Goal: Transaction & Acquisition: Obtain resource

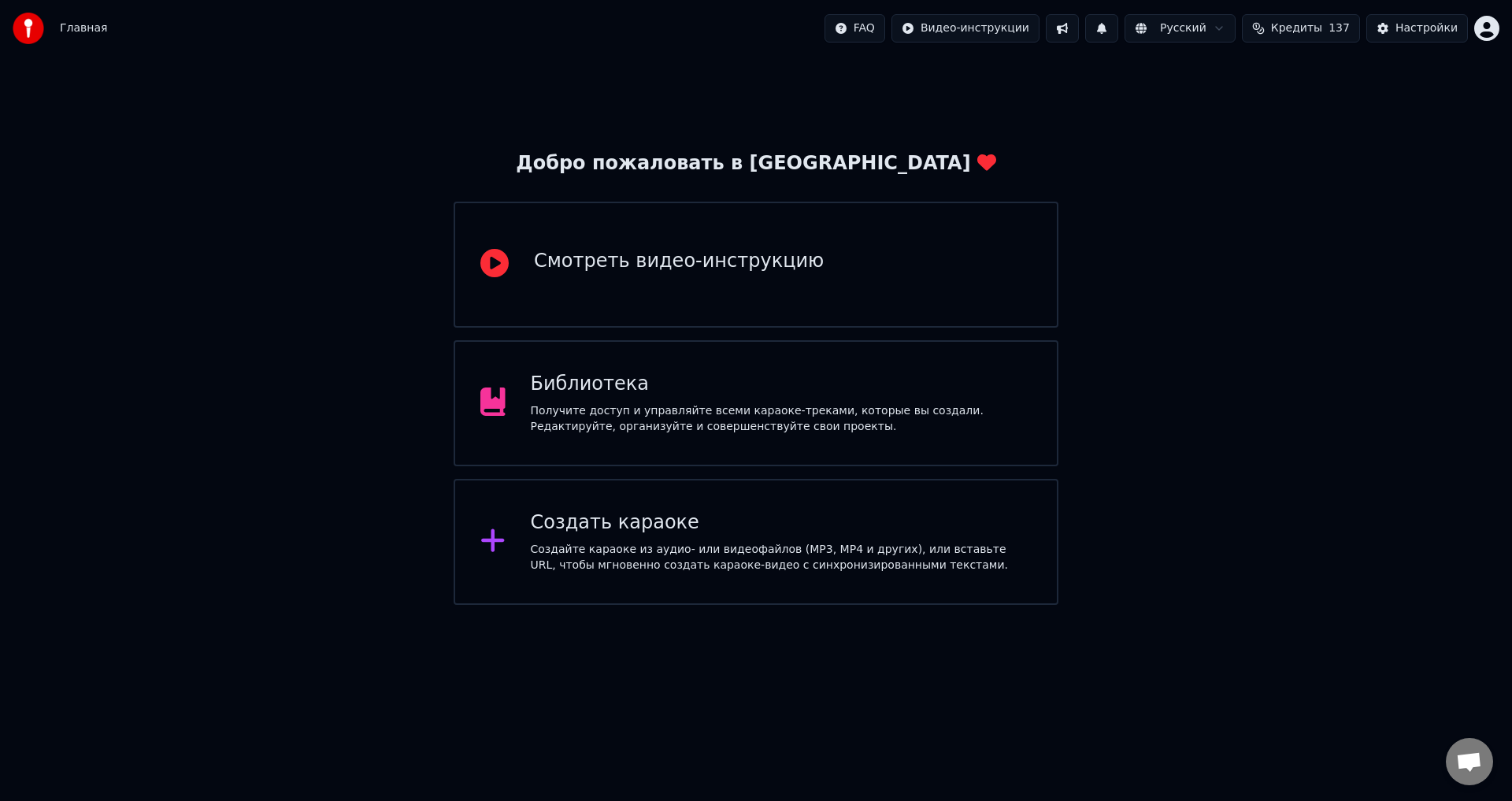
click at [820, 400] on div "Библиотека Получите доступ и управляйте всеми караоке-треками, которые вы созда…" at bounding box center [781, 403] width 502 height 63
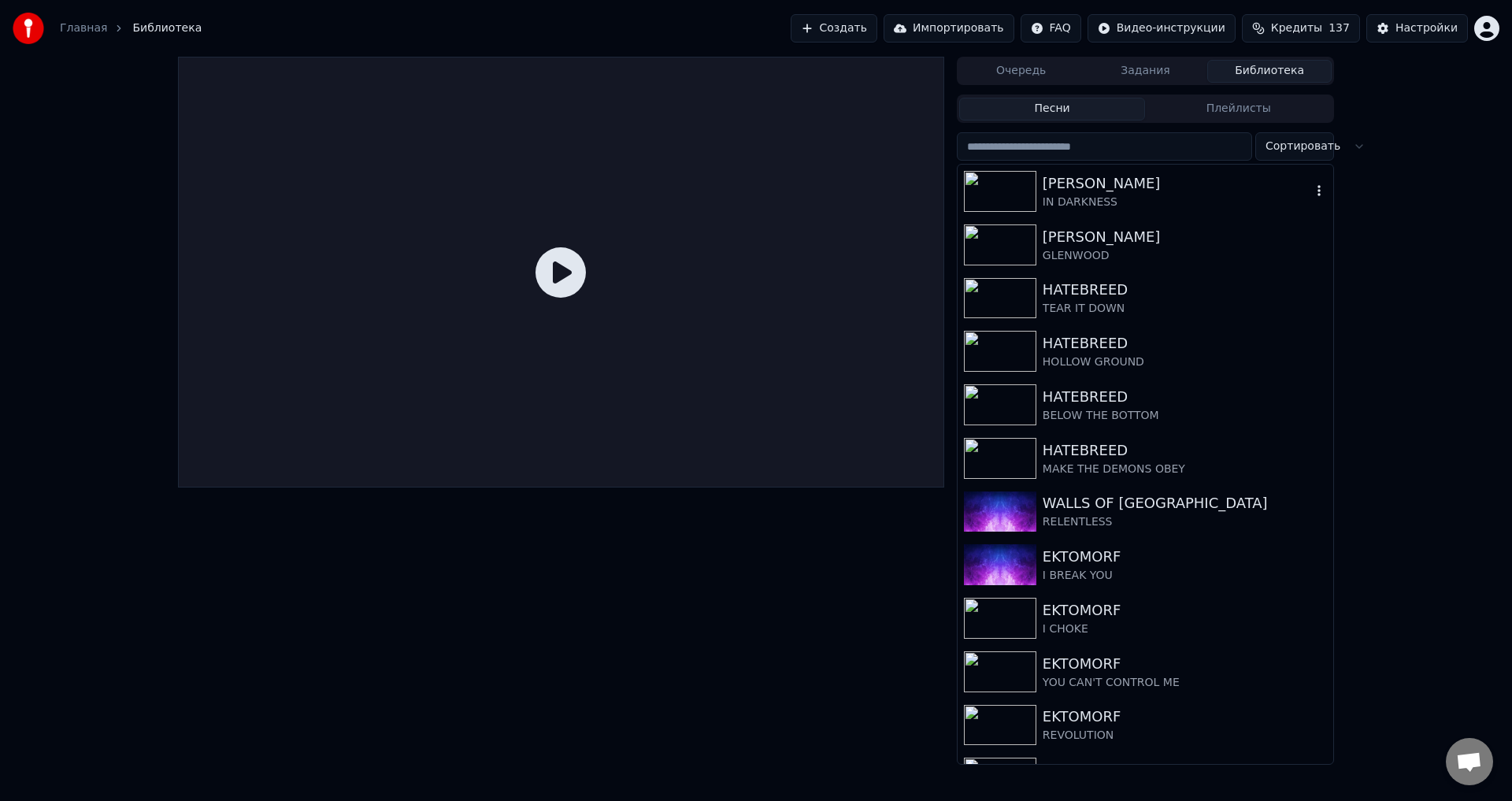
click at [1081, 187] on div "[PERSON_NAME]" at bounding box center [1177, 184] width 268 height 22
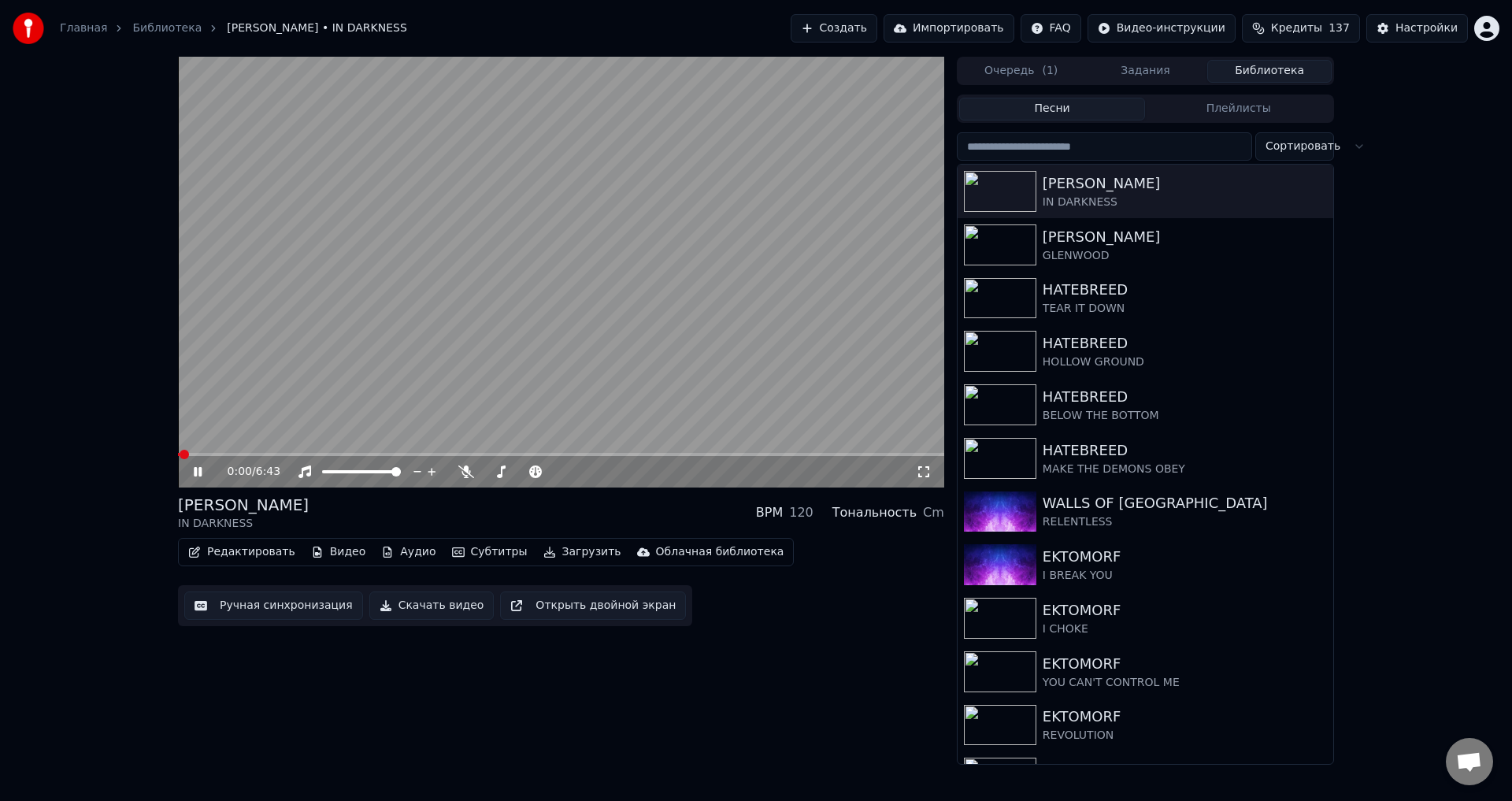
click at [293, 454] on span at bounding box center [561, 454] width 767 height 3
click at [259, 453] on span at bounding box center [235, 454] width 115 height 3
click at [449, 510] on div "[PERSON_NAME] IN DARKNESS BPM 120 Тональность Cm" at bounding box center [561, 513] width 767 height 38
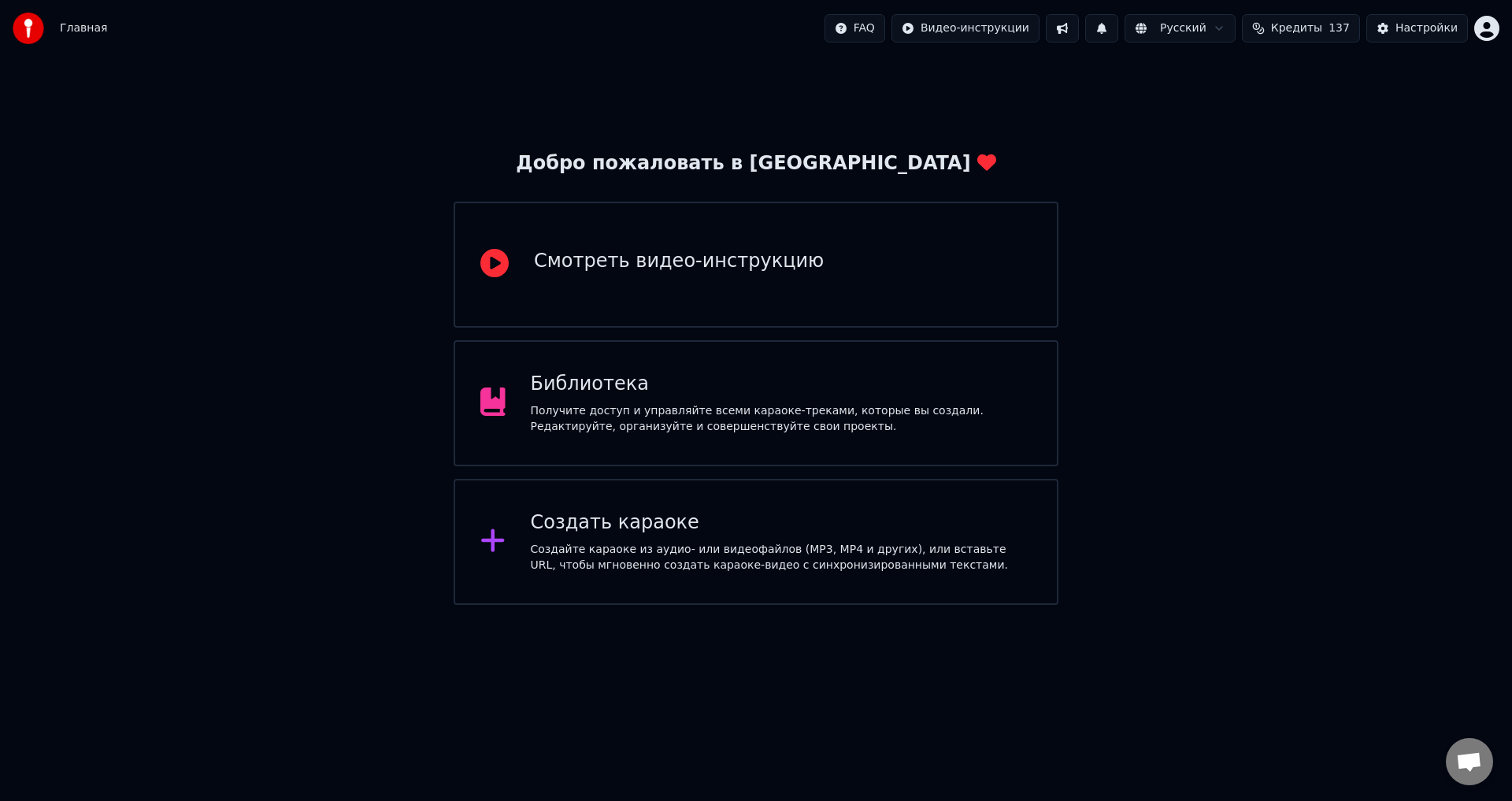
click at [873, 382] on div "Библиотека" at bounding box center [781, 384] width 502 height 25
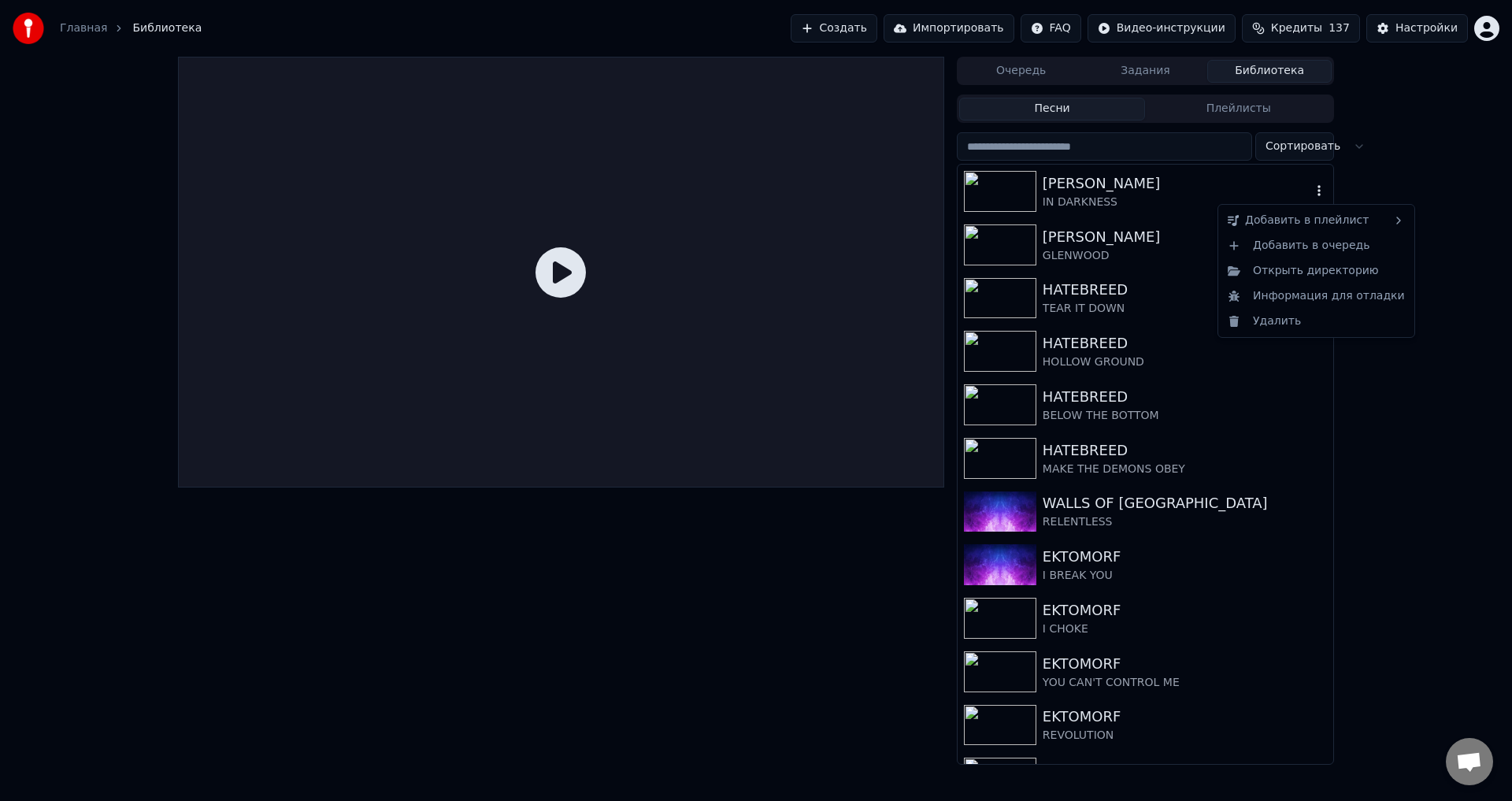
click at [1311, 189] on icon "button" at bounding box center [1319, 190] width 15 height 12
click at [1390, 162] on div "Очередь Задания Библиотека Песни Плейлисты Сортировать [PERSON_NAME] IN DARKNES…" at bounding box center [756, 411] width 1512 height 708
click at [1111, 202] on div "IN DARKNESS" at bounding box center [1177, 202] width 268 height 15
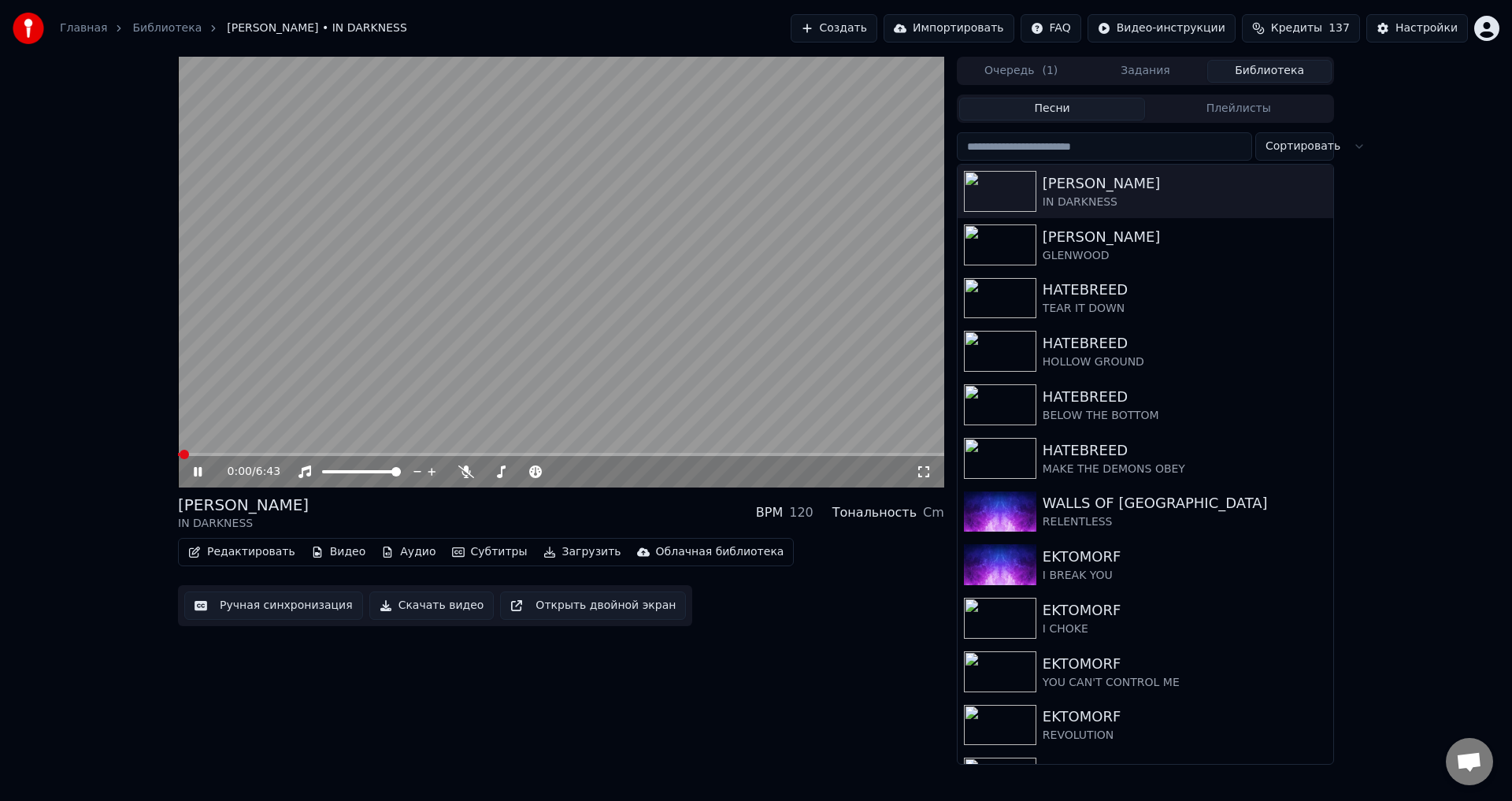
click at [197, 472] on icon at bounding box center [198, 472] width 8 height 10
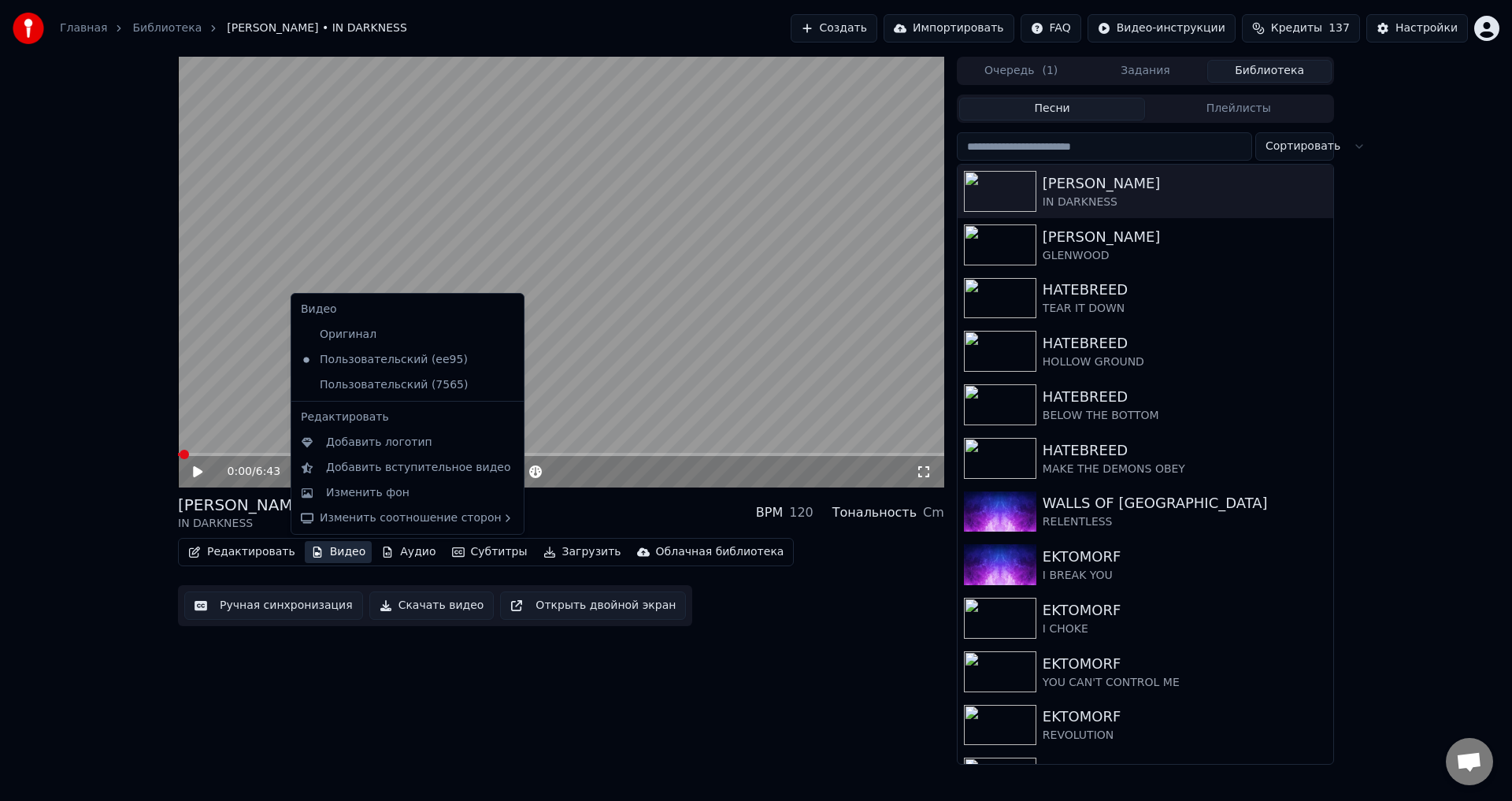
click at [328, 546] on button "Видео" at bounding box center [338, 552] width 68 height 22
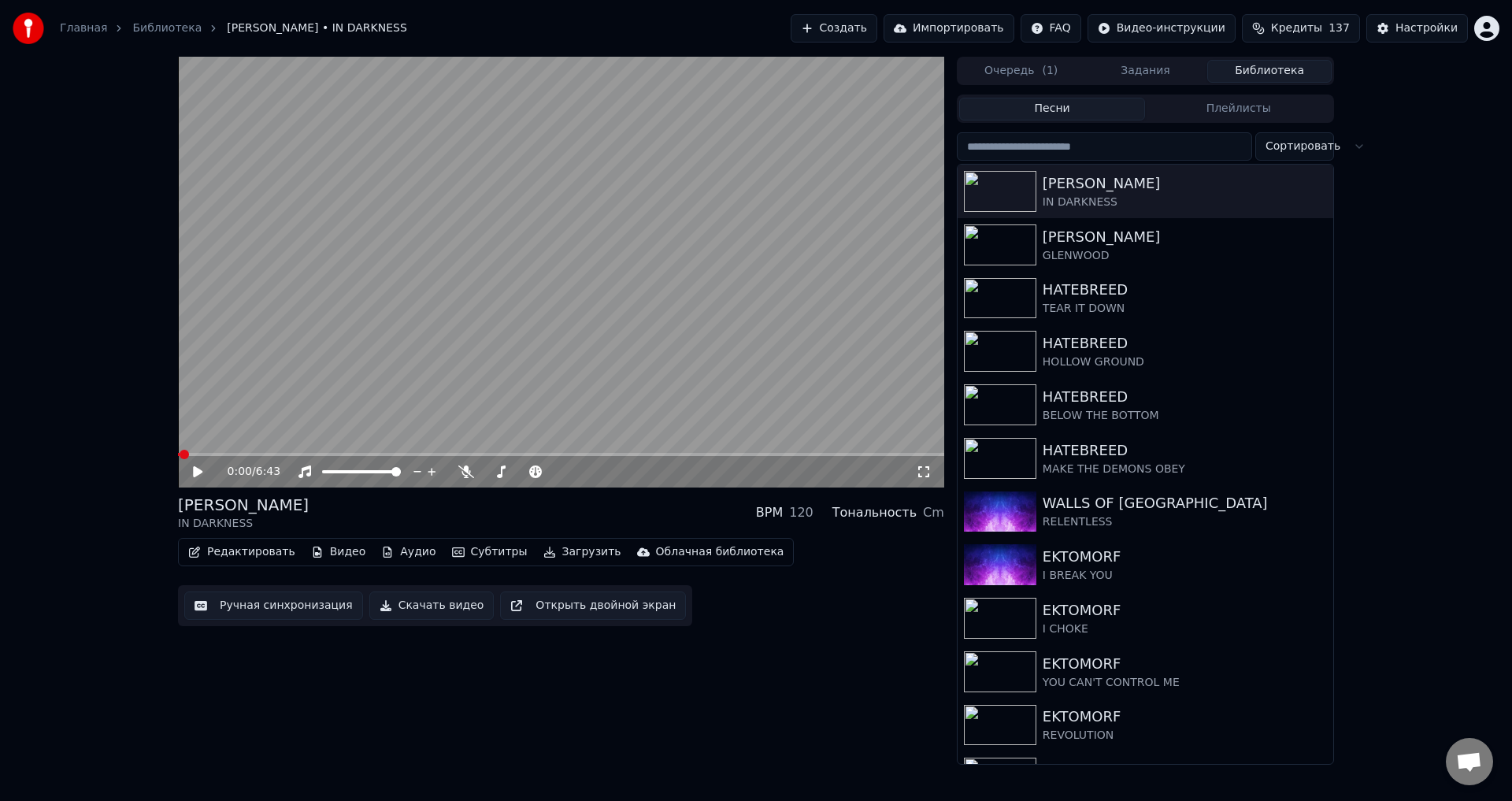
click at [524, 496] on div "[PERSON_NAME] IN DARKNESS BPM 120 Тональность Cm" at bounding box center [561, 513] width 767 height 38
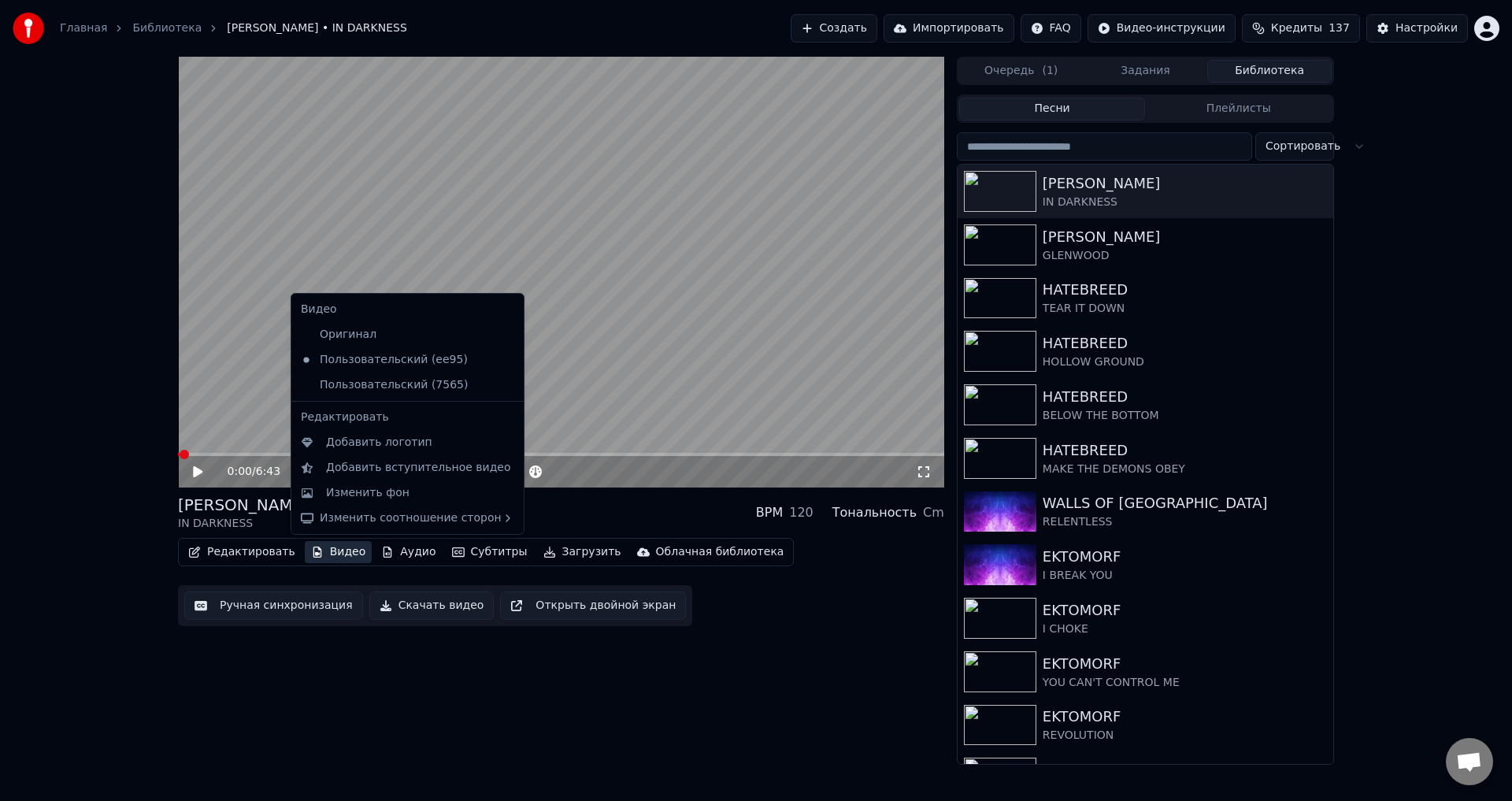
click at [328, 555] on button "Видео" at bounding box center [338, 552] width 68 height 22
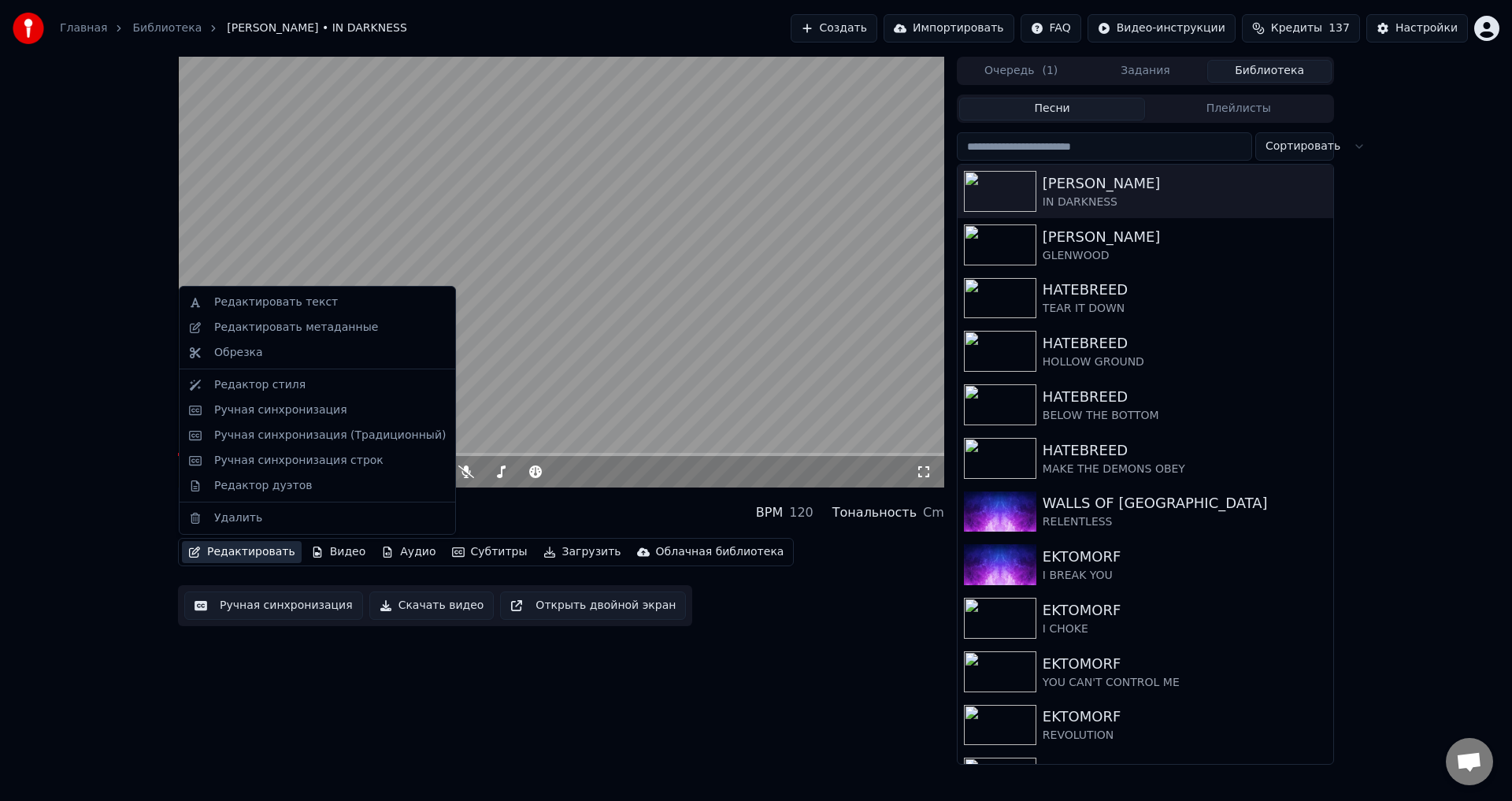
click at [126, 427] on div "0:00 / 6:43 [PERSON_NAME] IN DARKNESS BPM 120 Тональность Cm Редактировать Виде…" at bounding box center [756, 411] width 1512 height 708
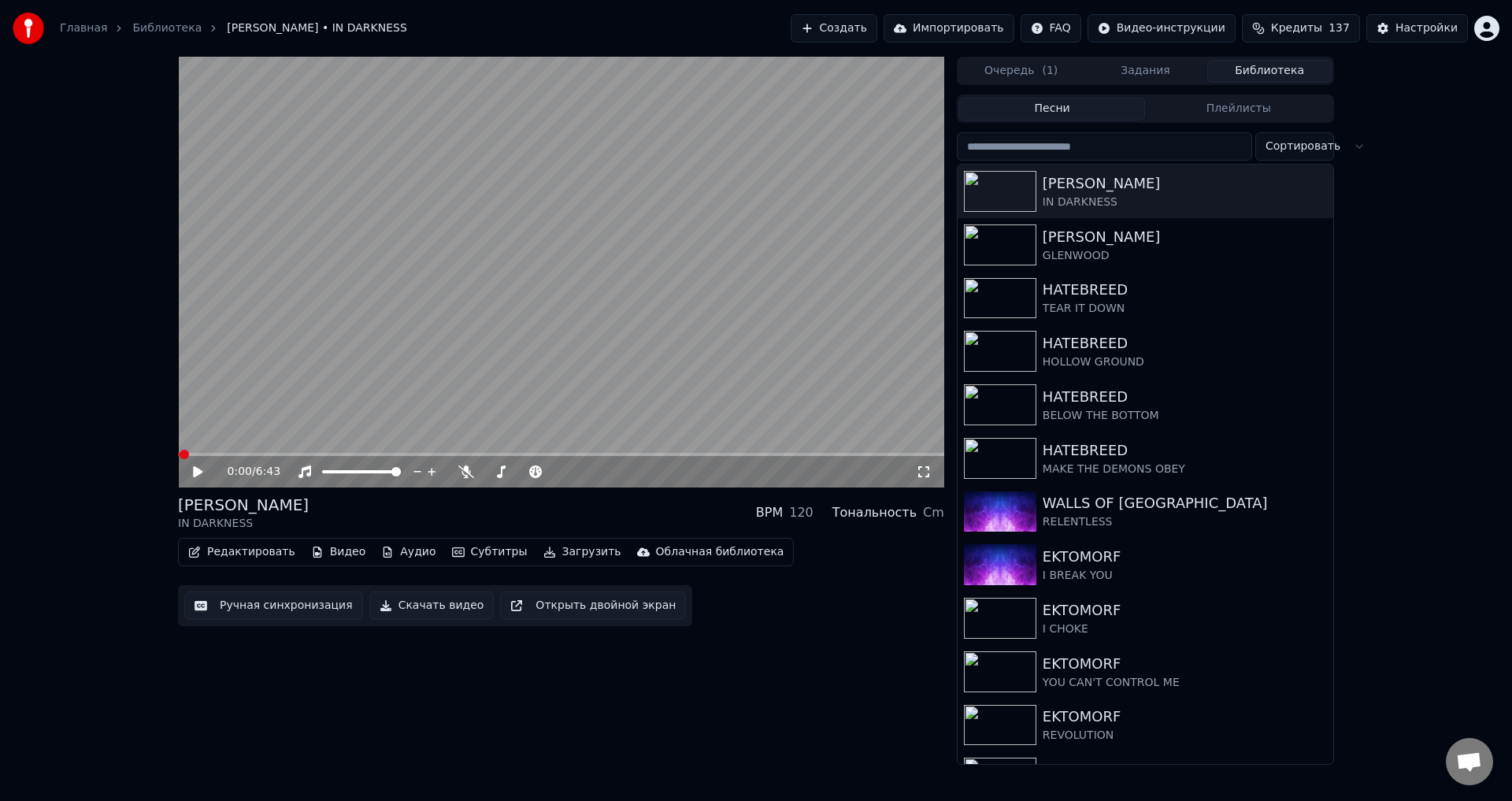
click at [957, 29] on button "Импортировать" at bounding box center [949, 28] width 130 height 29
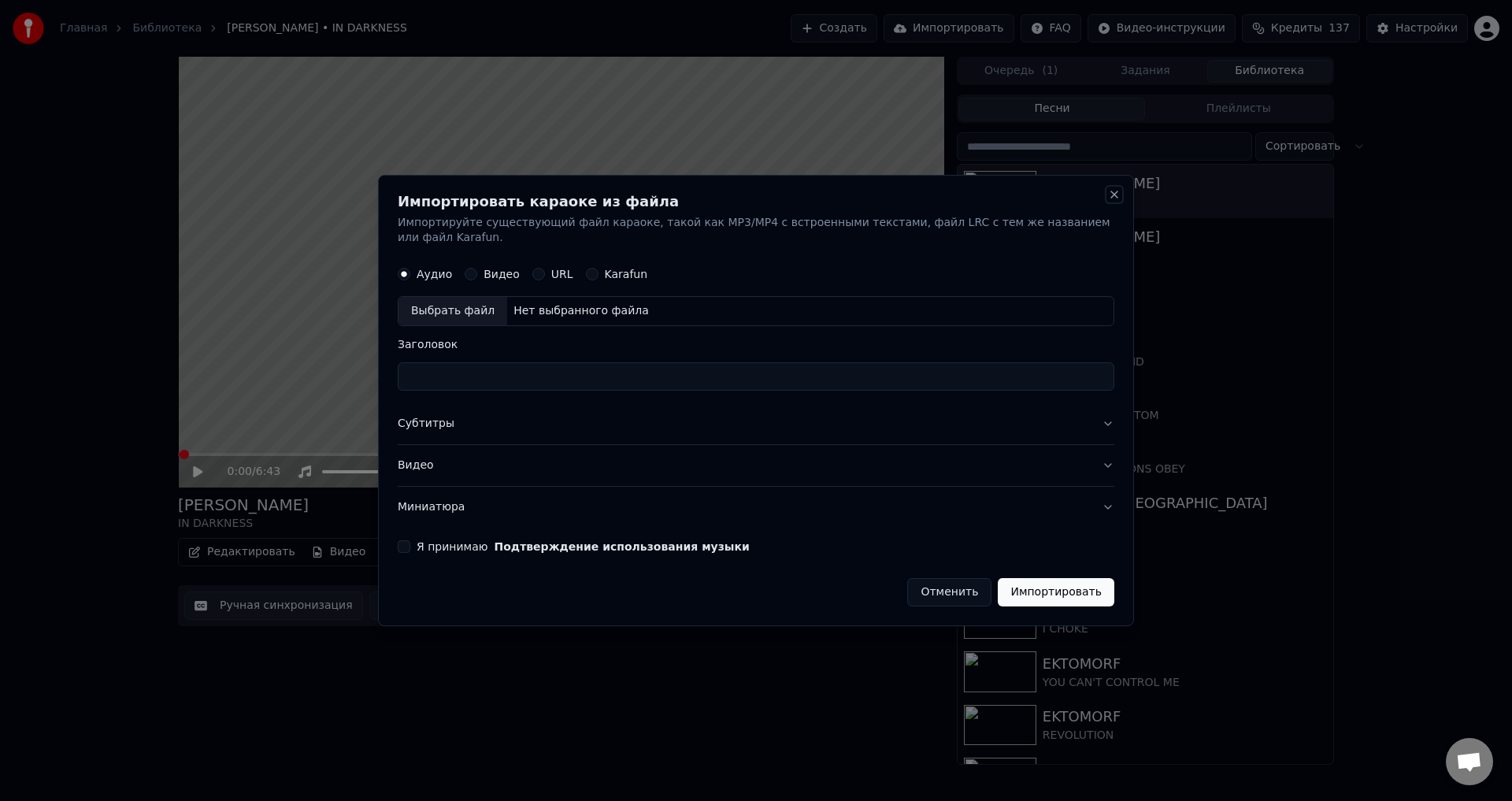
click at [1111, 201] on button "Close" at bounding box center [1114, 194] width 12 height 12
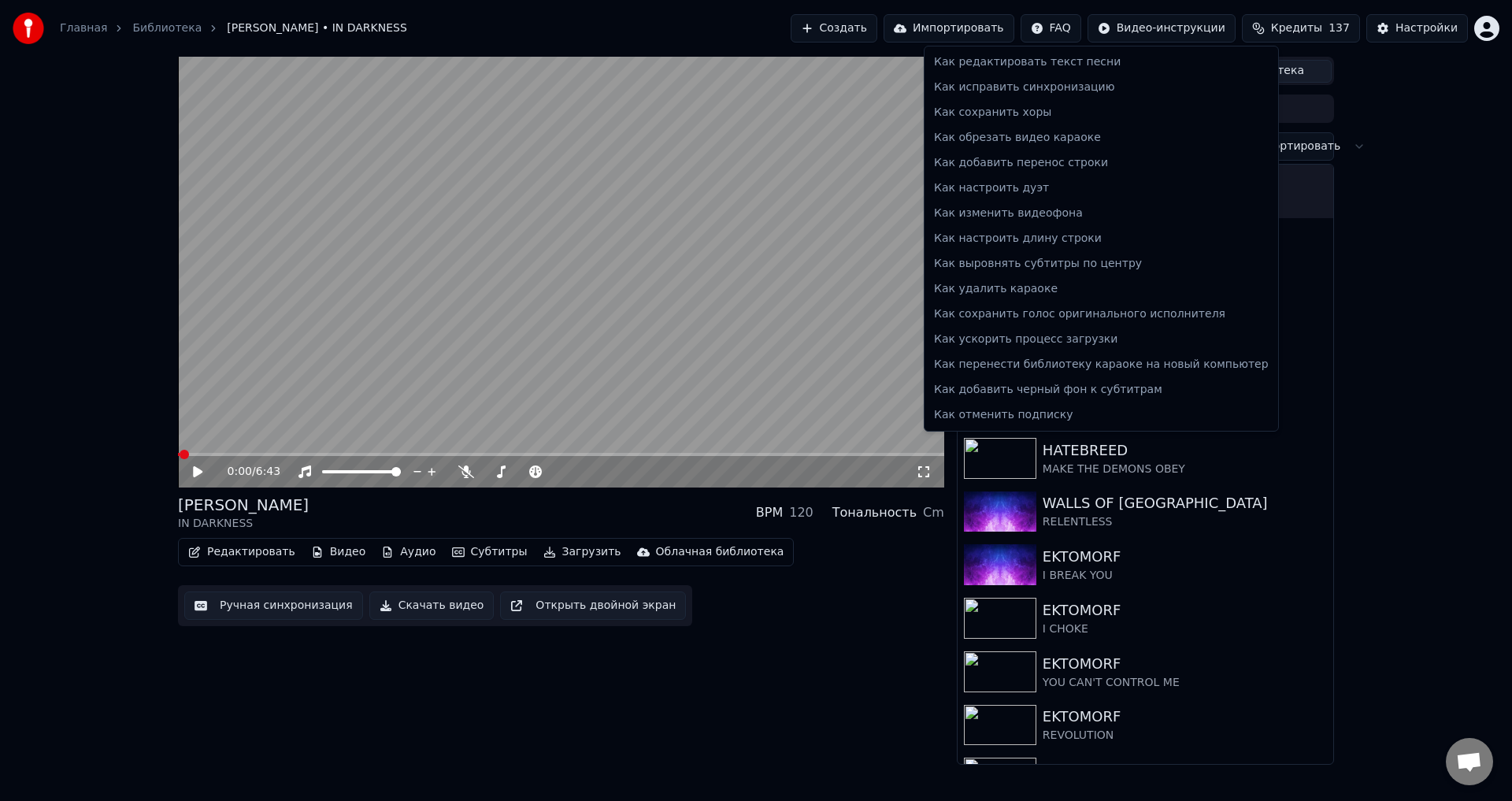
click at [1080, 17] on html "Главная Библиотека [PERSON_NAME] • IN DARKNESS Создать Импортировать FAQ Видео-…" at bounding box center [756, 400] width 1512 height 801
click at [731, 675] on html "Главная Библиотека [PERSON_NAME] • IN DARKNESS Создать Импортировать FAQ Видео-…" at bounding box center [756, 400] width 1512 height 801
